Goal: Information Seeking & Learning: Learn about a topic

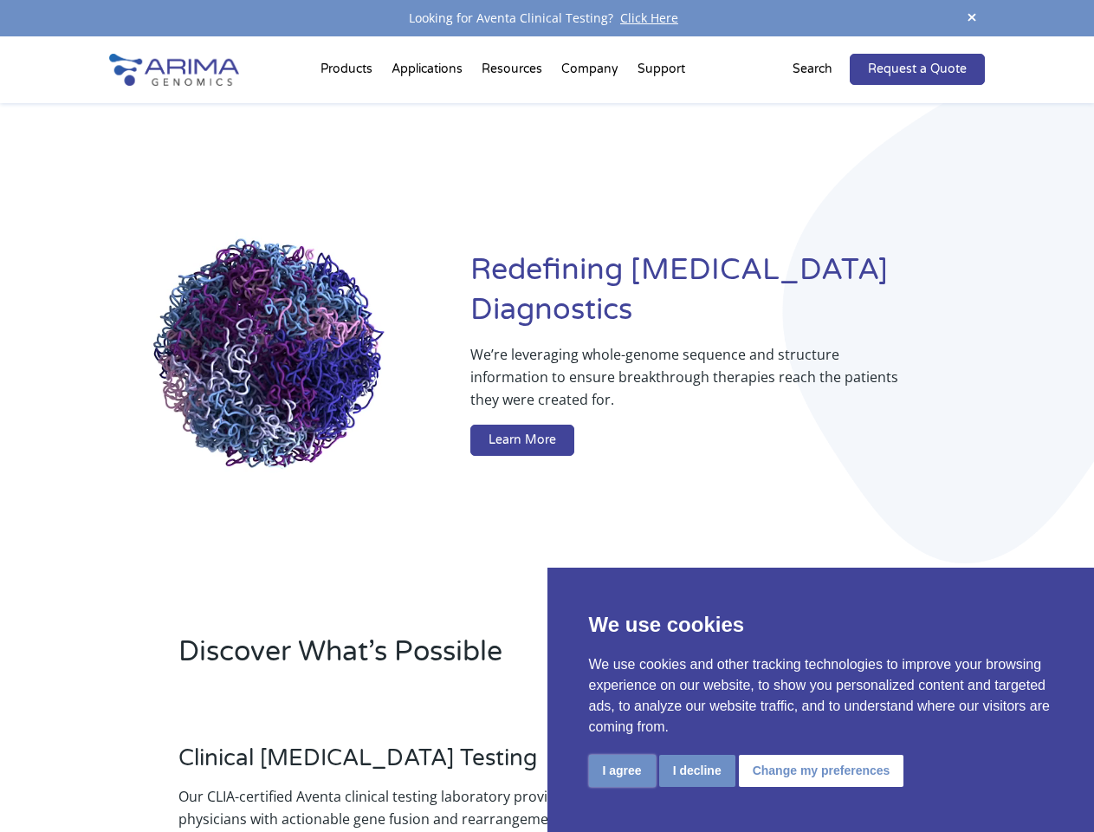
click at [622, 770] on button "I agree" at bounding box center [622, 771] width 67 height 32
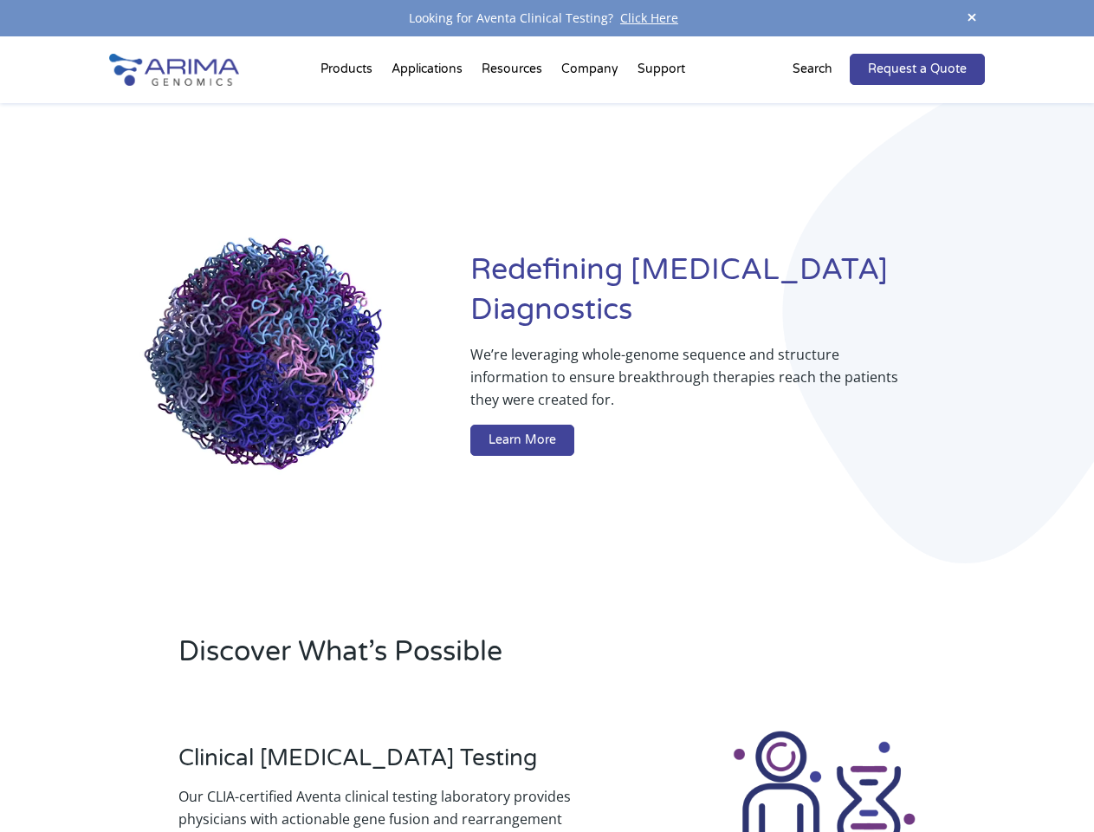
click at [697, 770] on div at bounding box center [824, 824] width 321 height 192
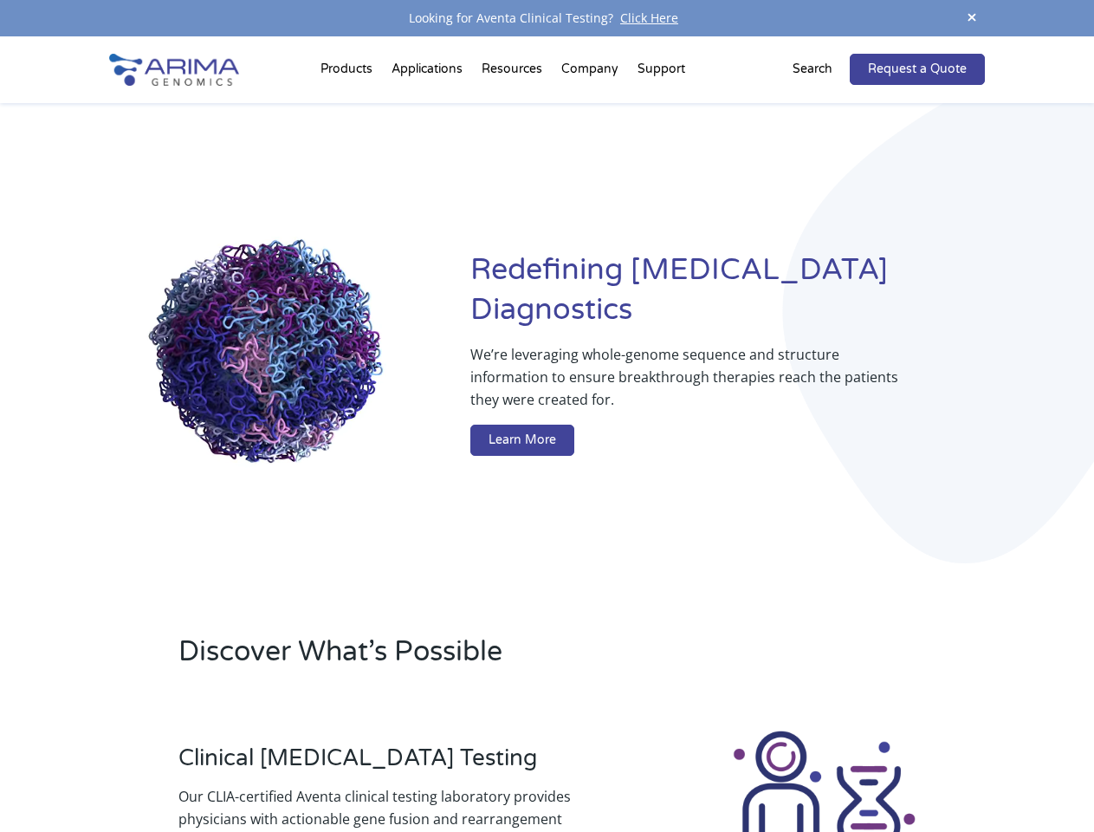
click at [819, 770] on img at bounding box center [824, 824] width 192 height 192
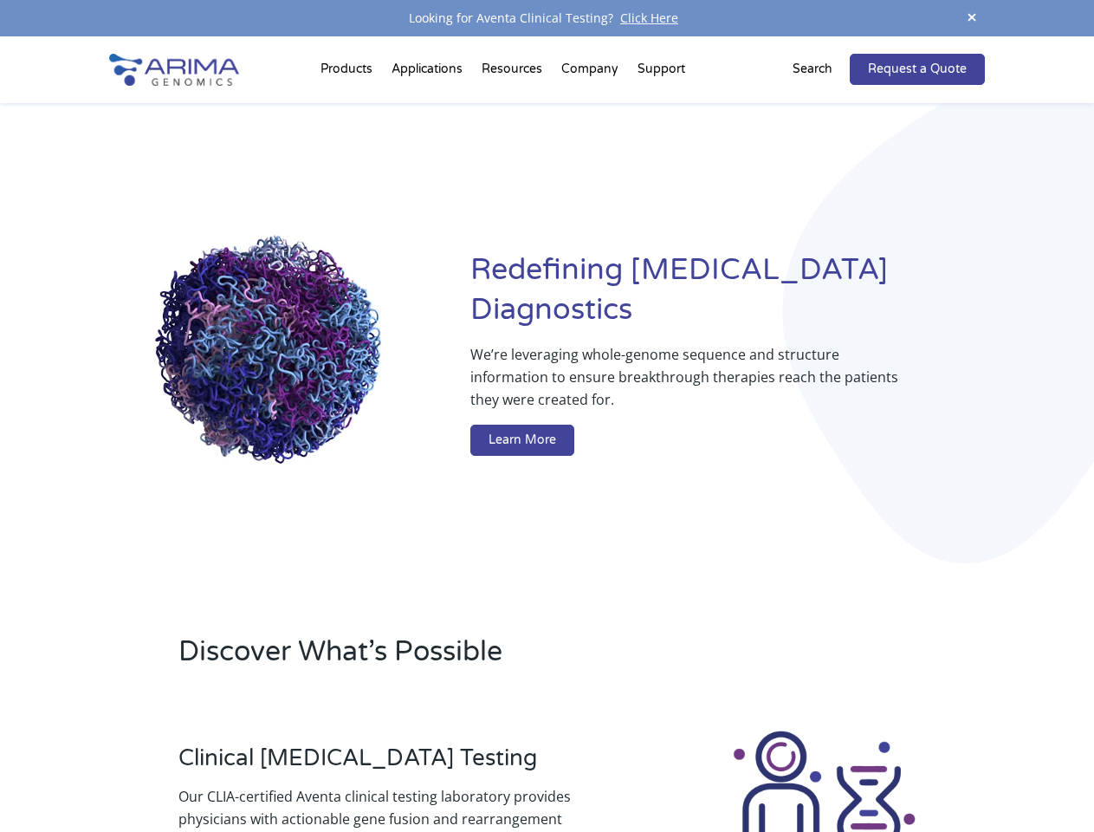
click at [972, 18] on span at bounding box center [972, 18] width 26 height 23
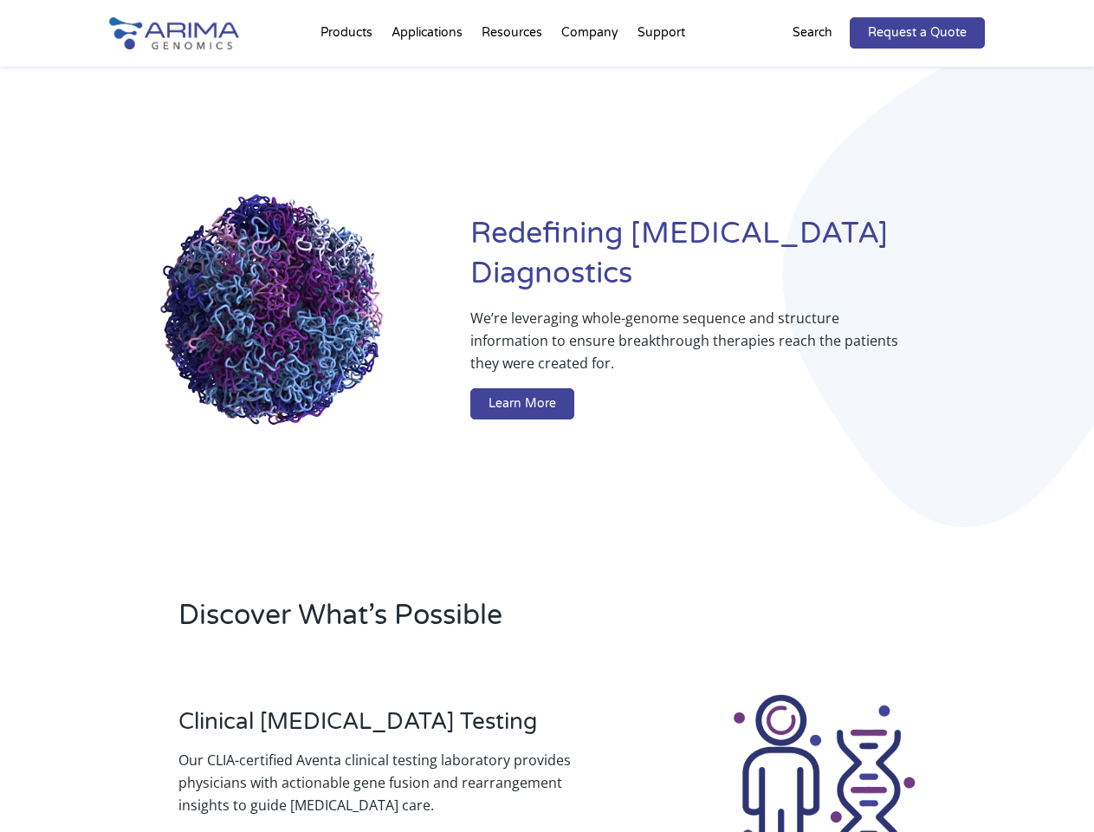
click at [349, 73] on div "Redefining [MEDICAL_DATA] Diagnostics We’re leveraging whole-genome sequence an…" at bounding box center [546, 321] width 875 height 508
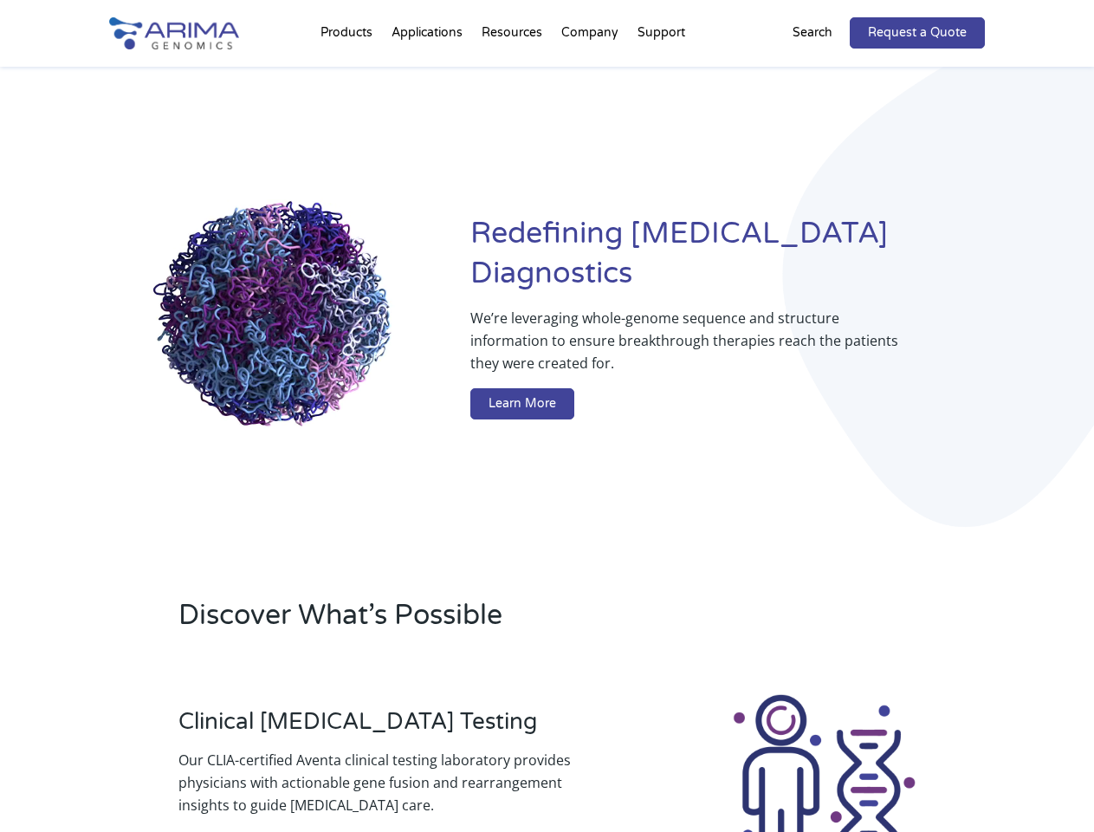
click at [514, 73] on div "Redefining [MEDICAL_DATA] Diagnostics We’re leveraging whole-genome sequence an…" at bounding box center [546, 321] width 875 height 508
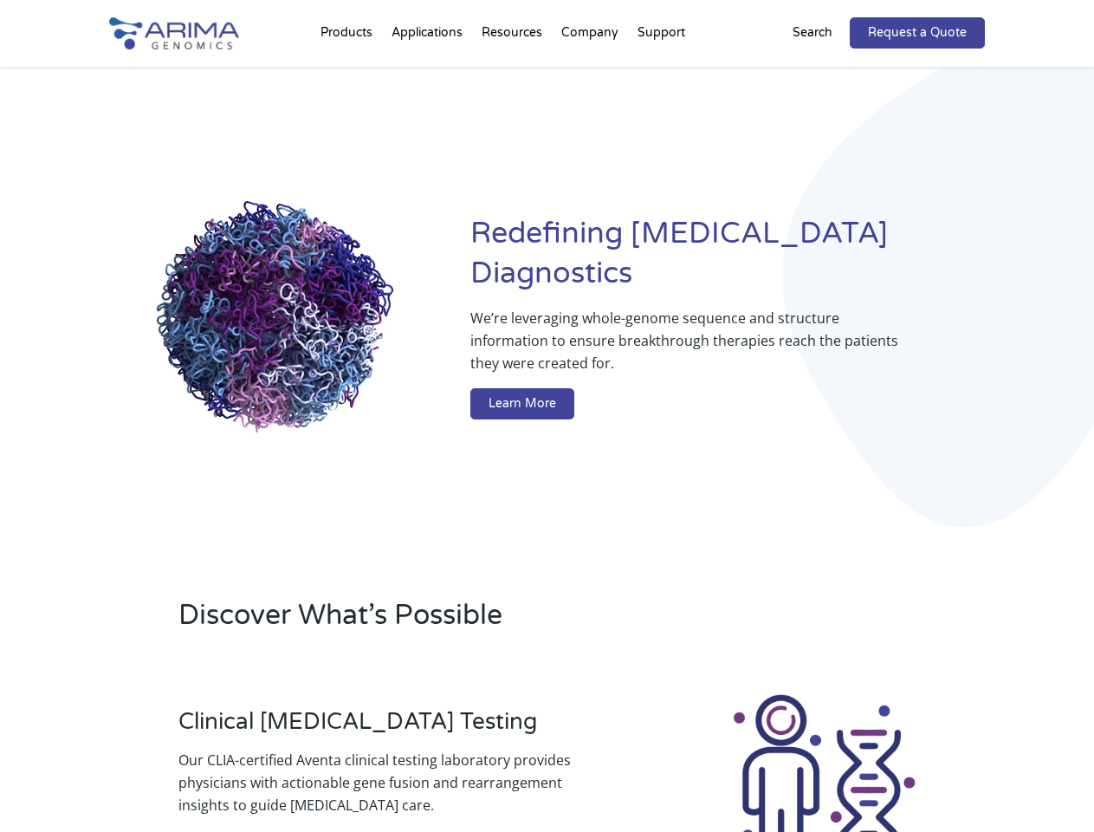
click at [591, 73] on div "Redefining [MEDICAL_DATA] Diagnostics We’re leveraging whole-genome sequence an…" at bounding box center [546, 321] width 875 height 508
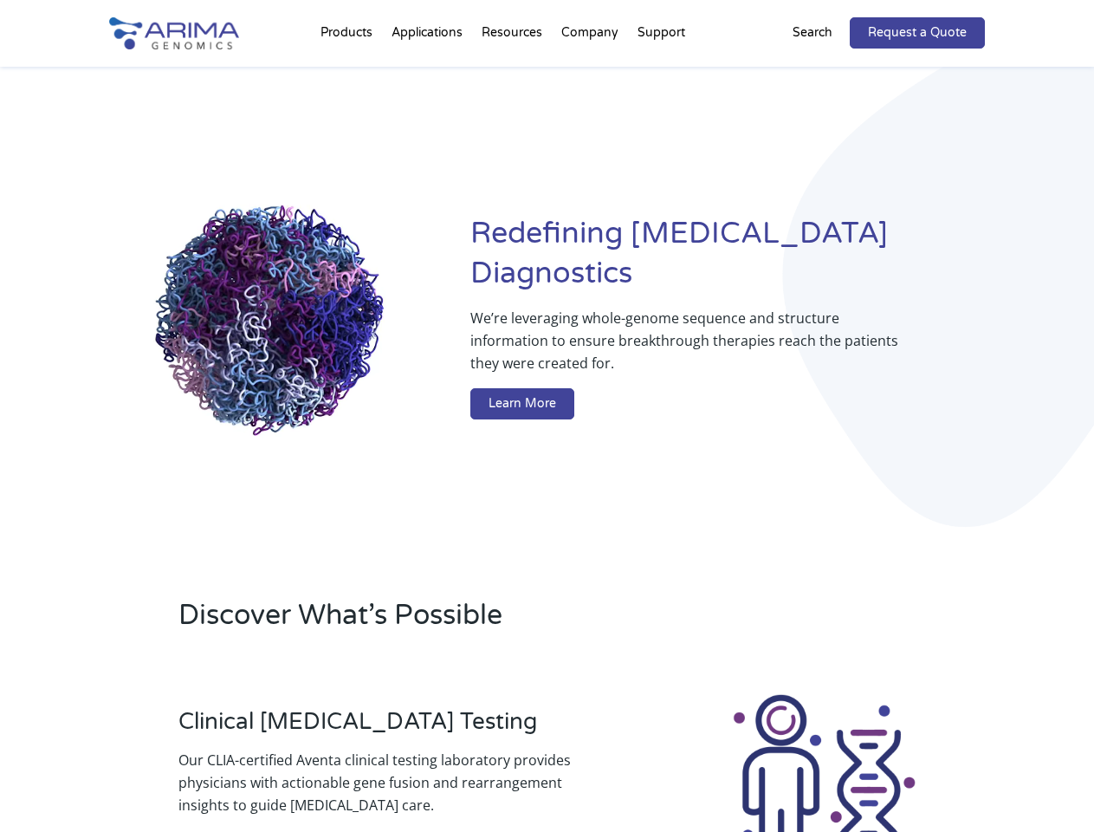
click at [661, 73] on div "Redefining [MEDICAL_DATA] Diagnostics We’re leveraging whole-genome sequence an…" at bounding box center [546, 321] width 875 height 508
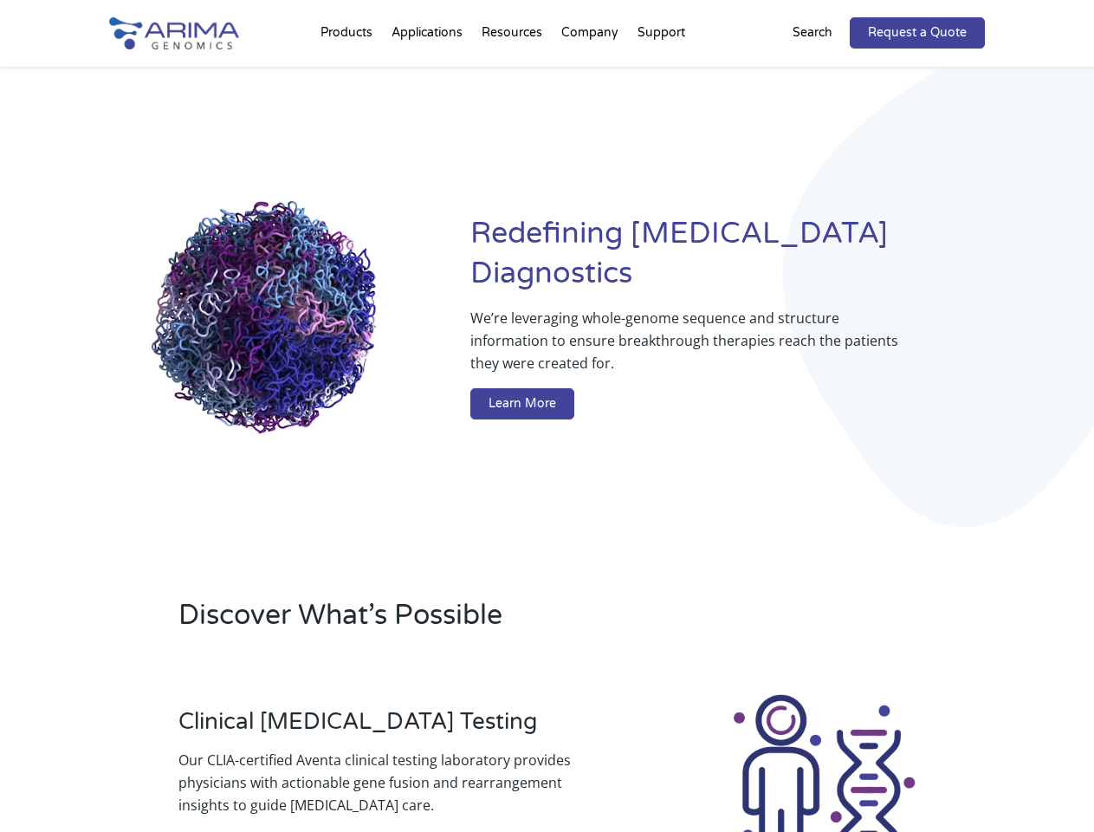
click at [823, 69] on div "Redefining [MEDICAL_DATA] Diagnostics We’re leveraging whole-genome sequence an…" at bounding box center [546, 321] width 875 height 508
